Goal: Task Accomplishment & Management: Use online tool/utility

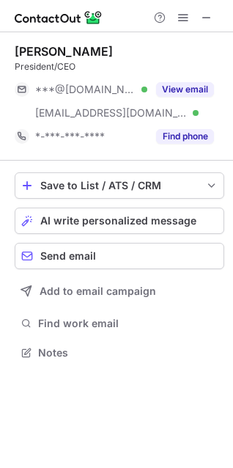
scroll to position [342, 233]
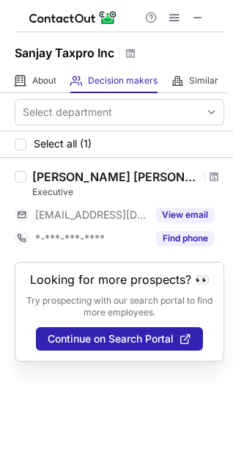
click at [205, 180] on div at bounding box center [215, 176] width 20 height 9
click at [210, 178] on span at bounding box center [214, 177] width 9 height 12
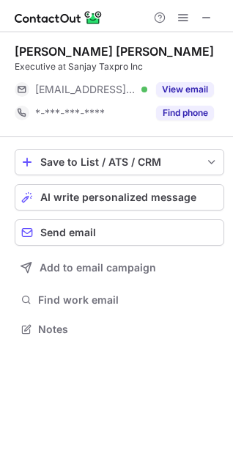
scroll to position [7, 7]
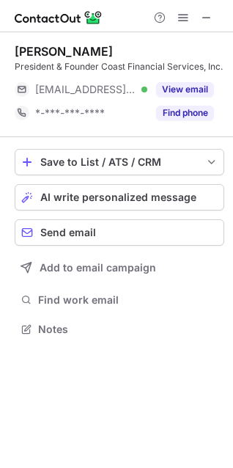
scroll to position [7, 7]
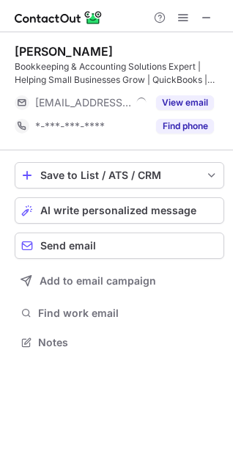
scroll to position [332, 233]
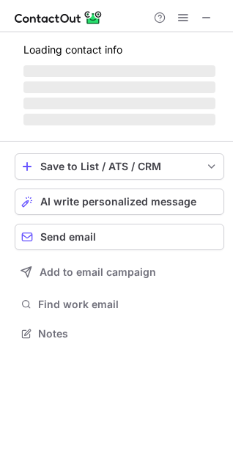
scroll to position [342, 233]
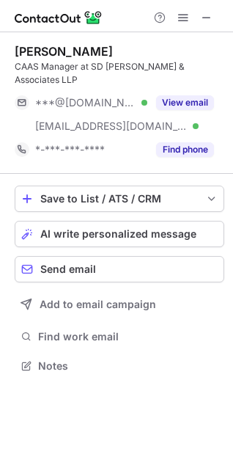
scroll to position [342, 233]
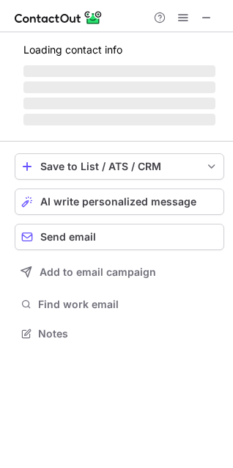
scroll to position [379, 233]
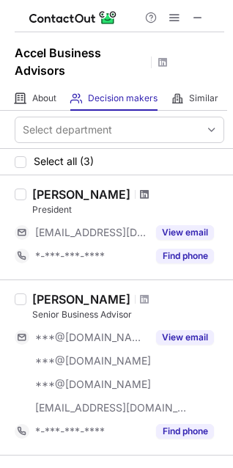
click at [140, 195] on span at bounding box center [144, 195] width 9 height 12
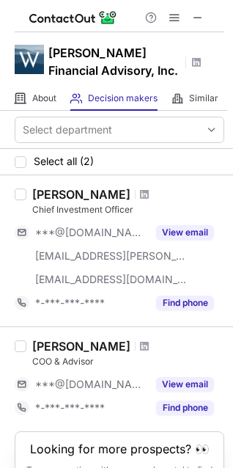
click at [155, 194] on div at bounding box center [145, 194] width 20 height 9
click at [149, 191] on span at bounding box center [144, 195] width 9 height 12
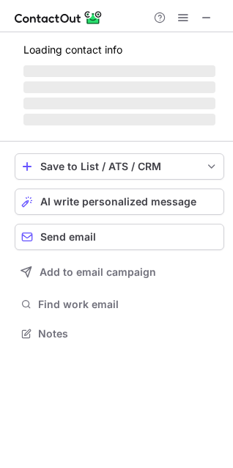
scroll to position [342, 233]
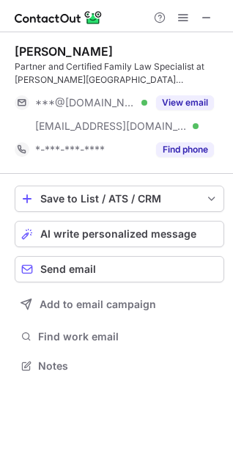
scroll to position [355, 233]
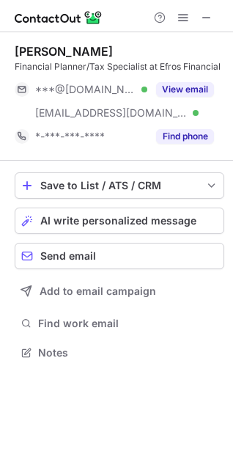
scroll to position [342, 233]
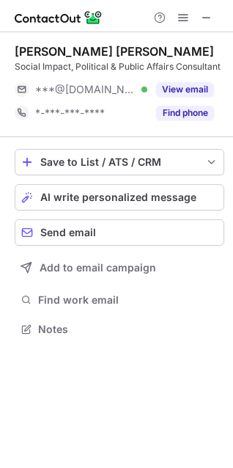
scroll to position [7, 7]
